Goal: Task Accomplishment & Management: Complete application form

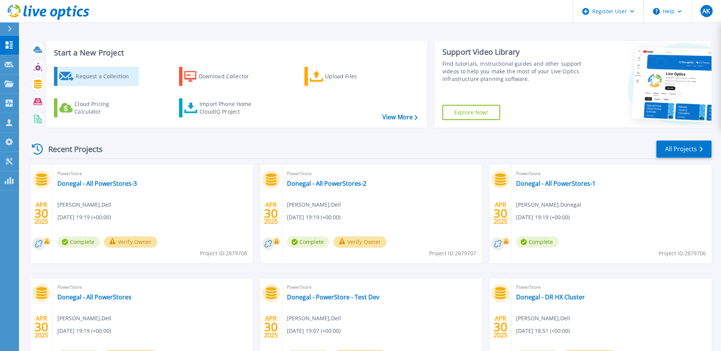
click at [109, 79] on div "Request a Collection" at bounding box center [106, 76] width 61 height 15
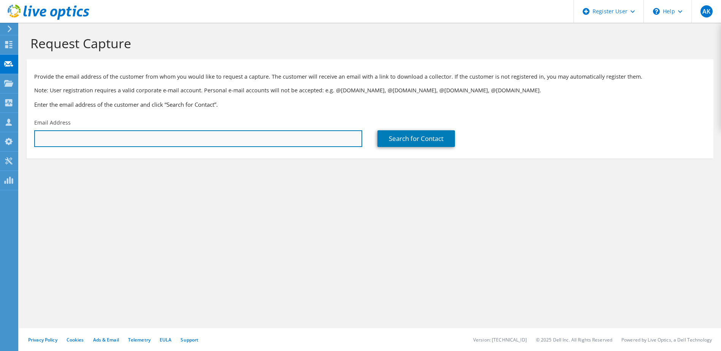
click at [142, 142] on input "text" at bounding box center [198, 138] width 328 height 17
paste input "terry.yang@qiagen.com"
type input "terry.yang@qiagen.com"
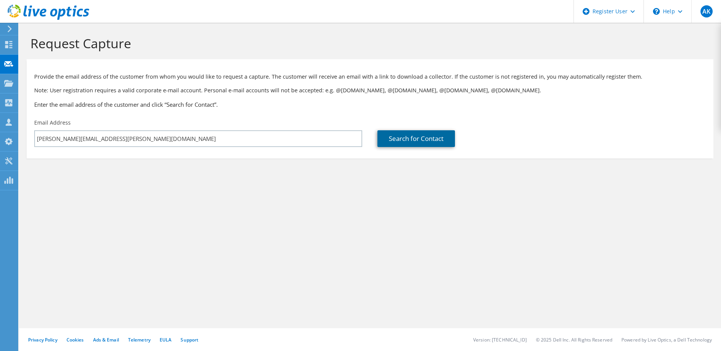
click at [418, 138] on link "Search for Contact" at bounding box center [416, 138] width 78 height 17
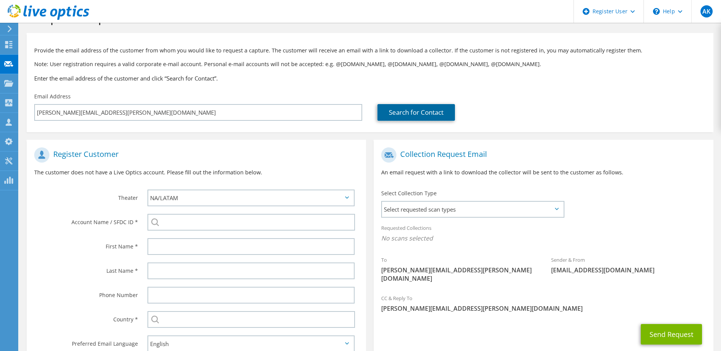
scroll to position [76, 0]
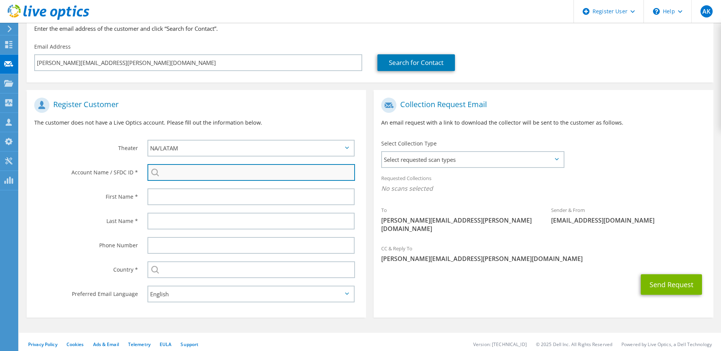
click at [178, 171] on input "search" at bounding box center [251, 172] width 208 height 17
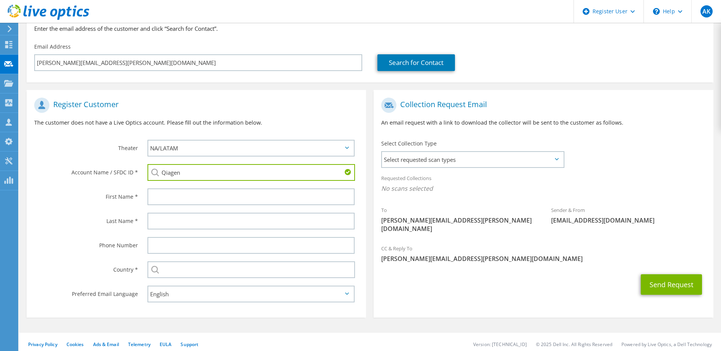
click at [191, 182] on li "QIAGEN : 2005516835" at bounding box center [205, 177] width 116 height 9
type input "QIAGEN : 2005516835"
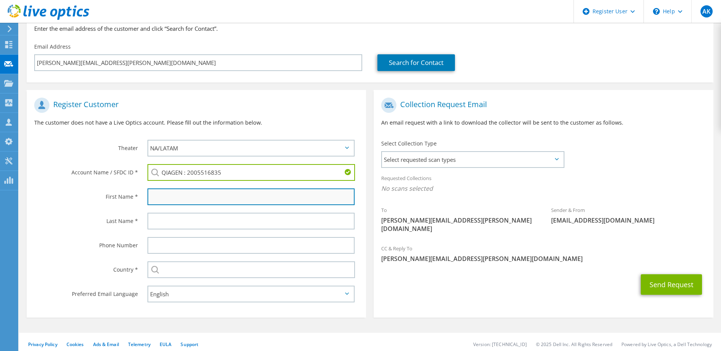
click at [169, 196] on input "text" at bounding box center [250, 196] width 207 height 17
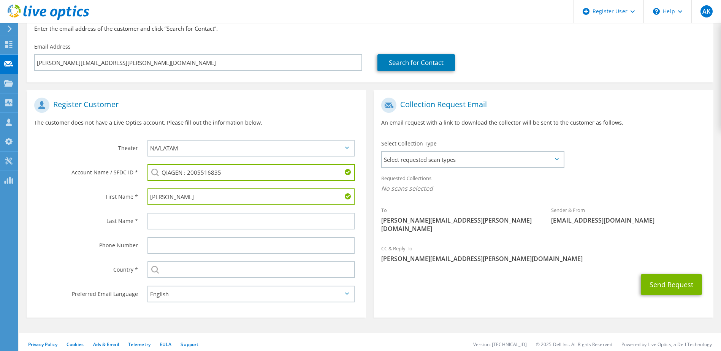
type input "Terry"
click at [177, 220] on input "text" at bounding box center [250, 221] width 207 height 17
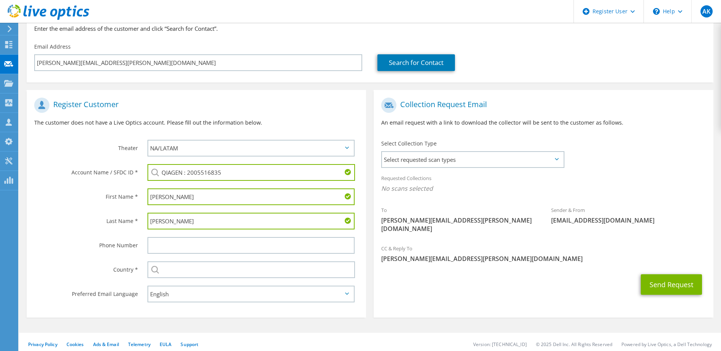
type input "Yang"
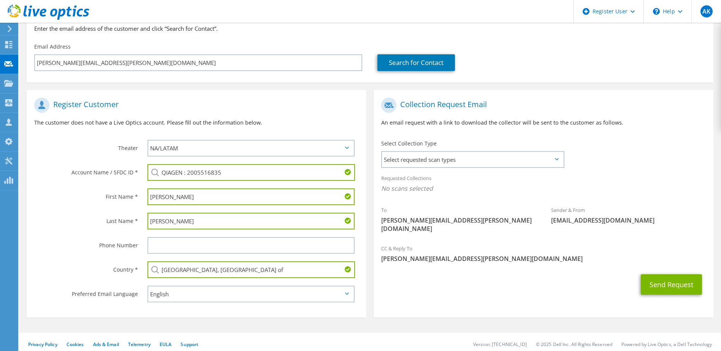
click at [291, 273] on input "Tanzania, United Republic of" at bounding box center [251, 269] width 208 height 17
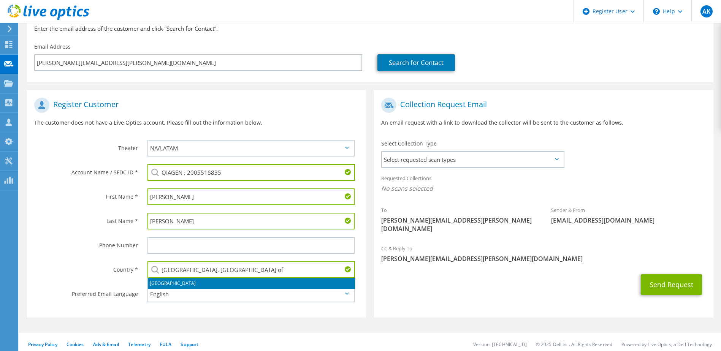
click at [105, 264] on label "Country *" at bounding box center [86, 267] width 104 height 12
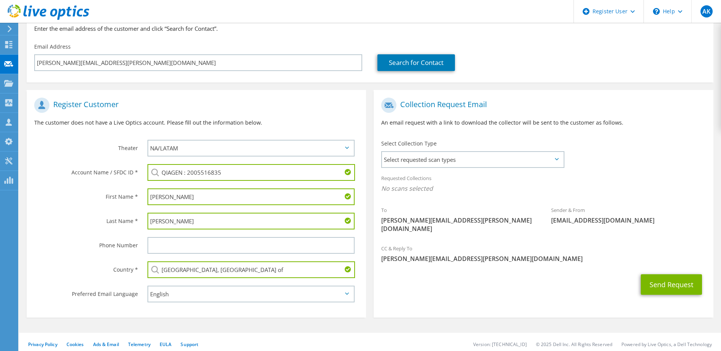
click at [229, 271] on input "Tanzania, United Republic of" at bounding box center [251, 269] width 208 height 17
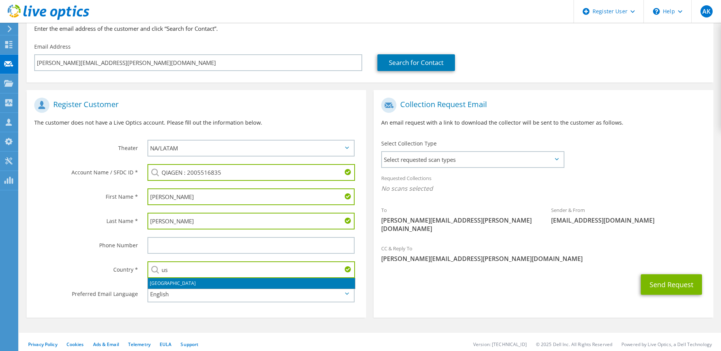
type input "u"
click at [161, 284] on li "United States" at bounding box center [251, 283] width 207 height 11
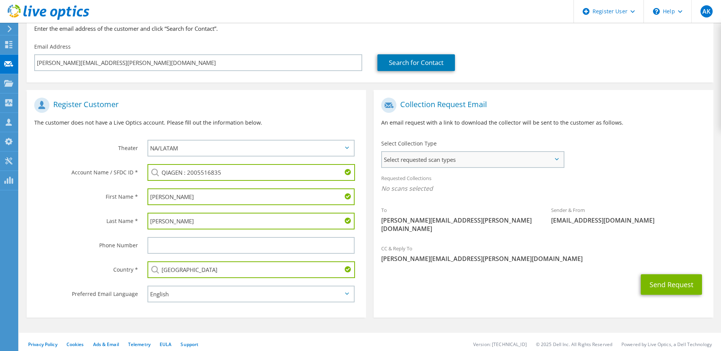
type input "United States"
click at [416, 155] on span "Select requested scan types" at bounding box center [472, 159] width 181 height 15
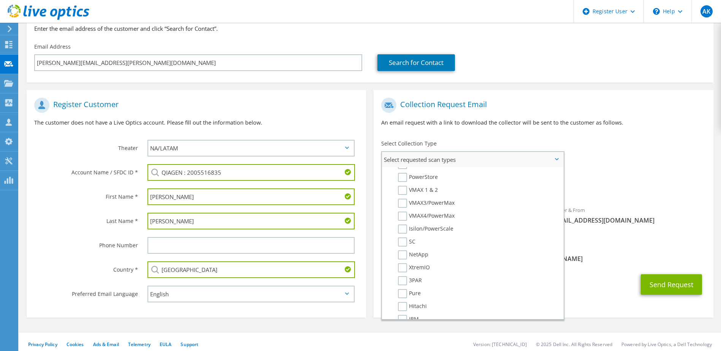
scroll to position [152, 0]
click at [403, 177] on label "Unity" at bounding box center [410, 176] width 24 height 9
click at [0, 0] on input "Unity" at bounding box center [0, 0] width 0 height 0
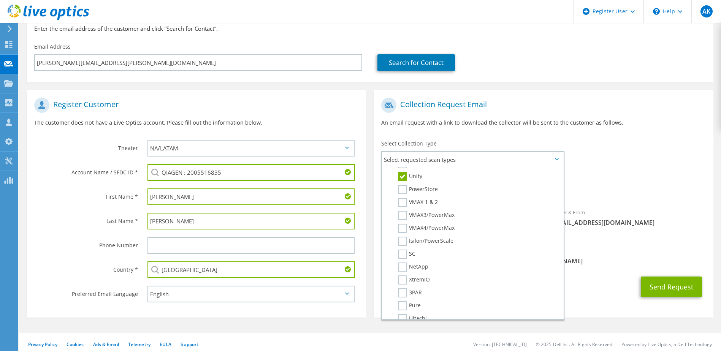
click at [646, 182] on div "Requested Collections No scans selected Unity" at bounding box center [543, 185] width 339 height 30
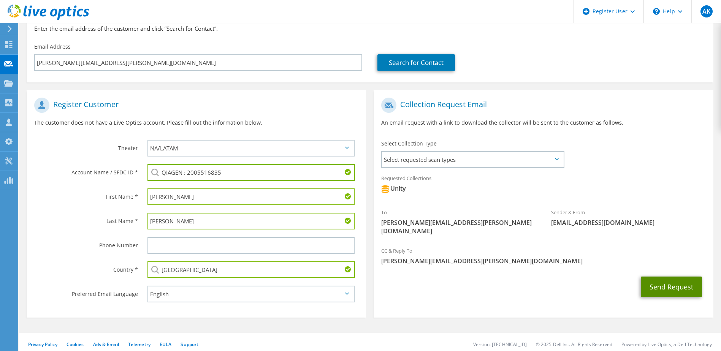
click at [659, 285] on button "Send Request" at bounding box center [671, 287] width 61 height 21
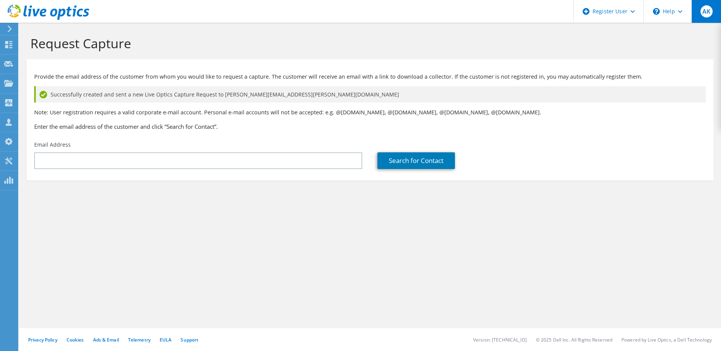
click at [711, 8] on span "AK" at bounding box center [706, 11] width 12 height 12
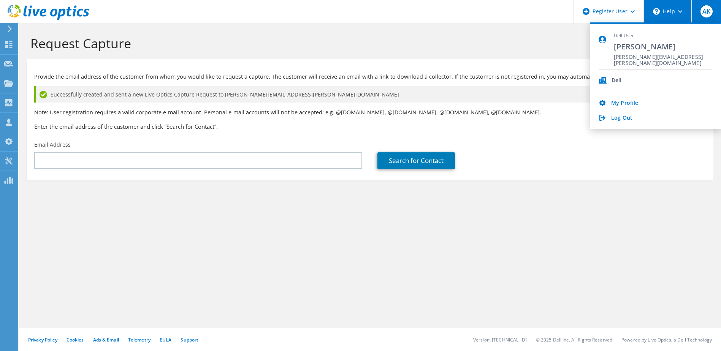
click at [675, 16] on div "\n Help" at bounding box center [667, 11] width 48 height 23
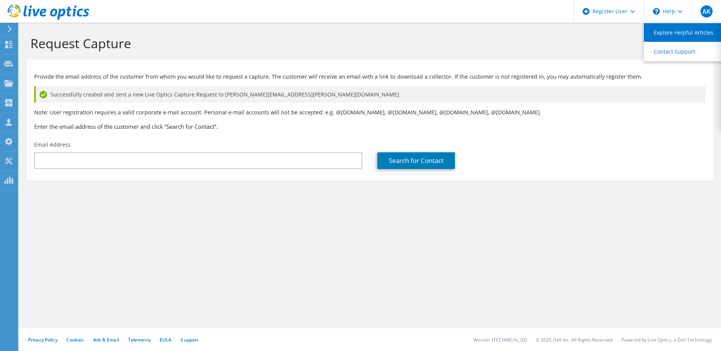
click at [679, 35] on link "Explore Helpful Articles" at bounding box center [686, 32] width 85 height 19
click at [115, 229] on div "Request Capture Provide the email address of the customer from whom you would l…" at bounding box center [370, 187] width 702 height 328
click at [198, 339] on link "Support" at bounding box center [189, 340] width 18 height 6
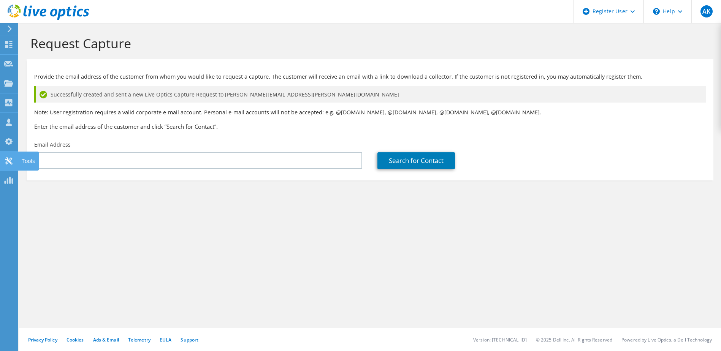
click at [6, 161] on icon at bounding box center [8, 160] width 9 height 7
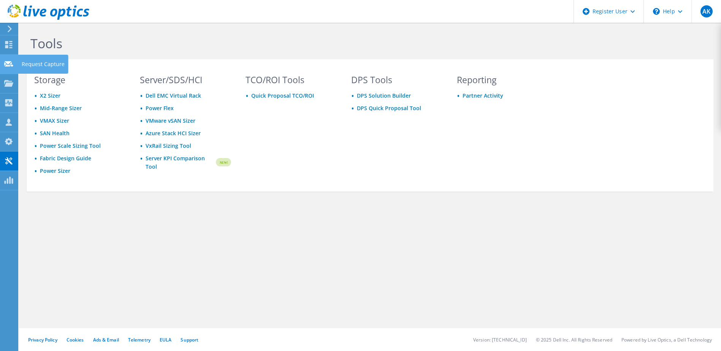
click at [8, 66] on use at bounding box center [8, 64] width 9 height 6
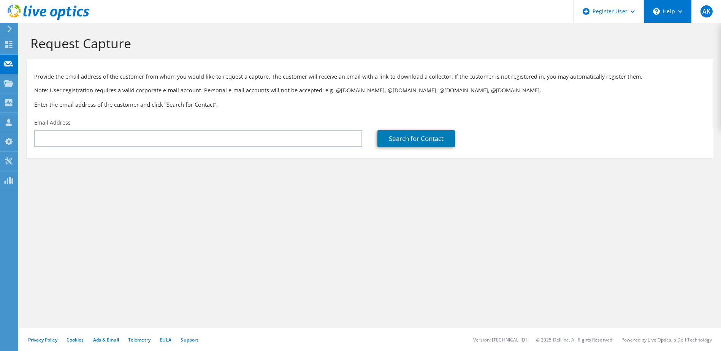
click at [679, 10] on icon at bounding box center [680, 11] width 4 height 3
